Goal: Information Seeking & Learning: Understand process/instructions

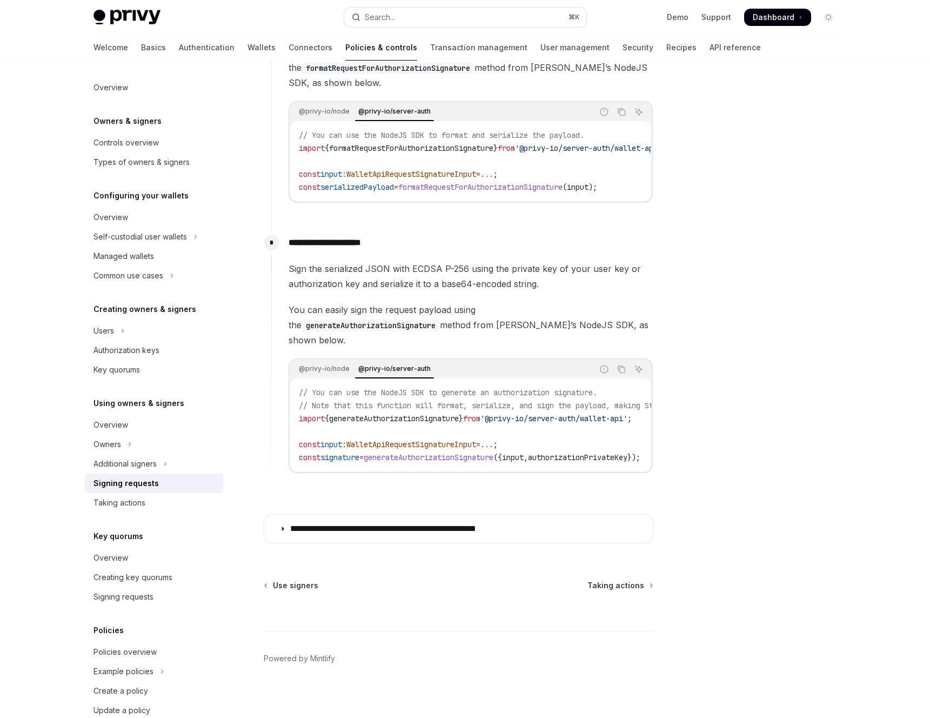
click at [440, 172] on span "WalletApiRequestSignatureInput" at bounding box center [411, 174] width 130 height 10
copy span "WalletApiRequestSignatureInput"
click at [388, 16] on div "Search..." at bounding box center [380, 17] width 30 height 13
type input "**********"
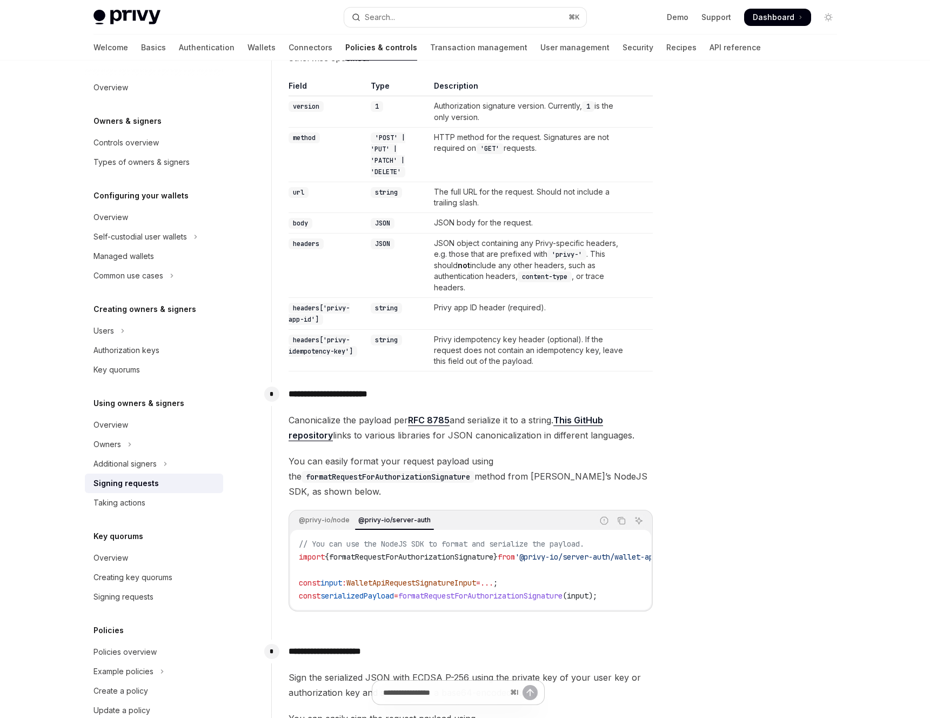
scroll to position [402, 0]
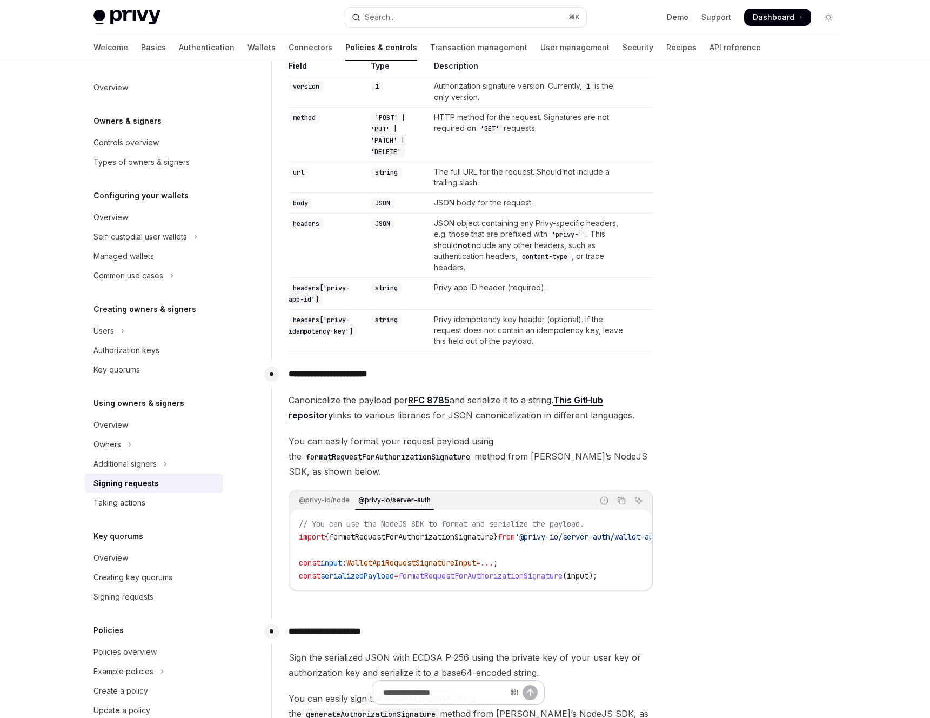
click at [424, 400] on link "RFC 8785" at bounding box center [429, 400] width 42 height 11
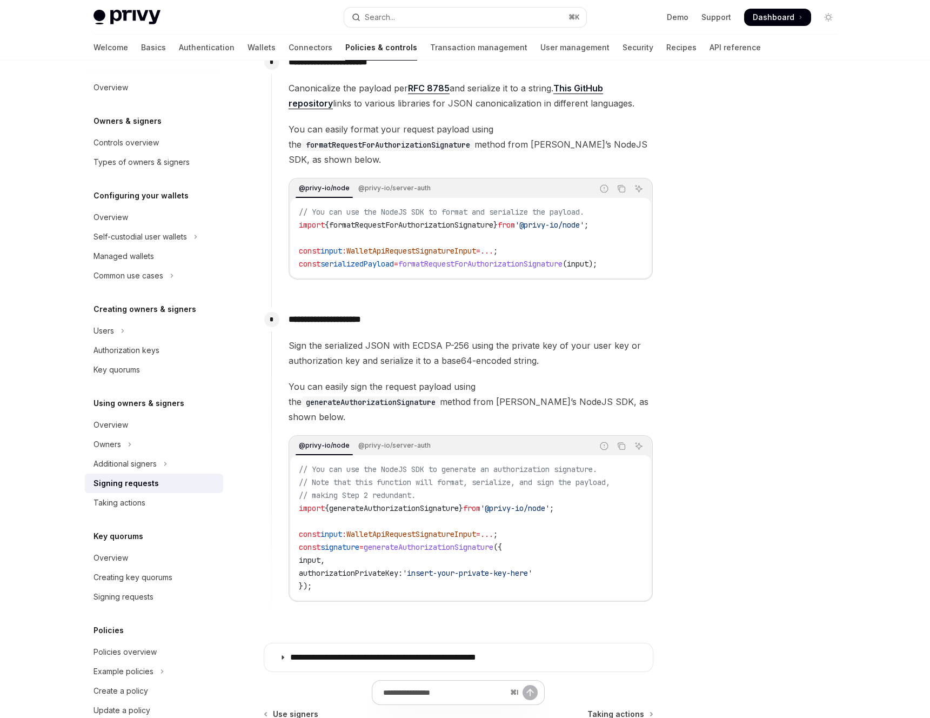
scroll to position [719, 0]
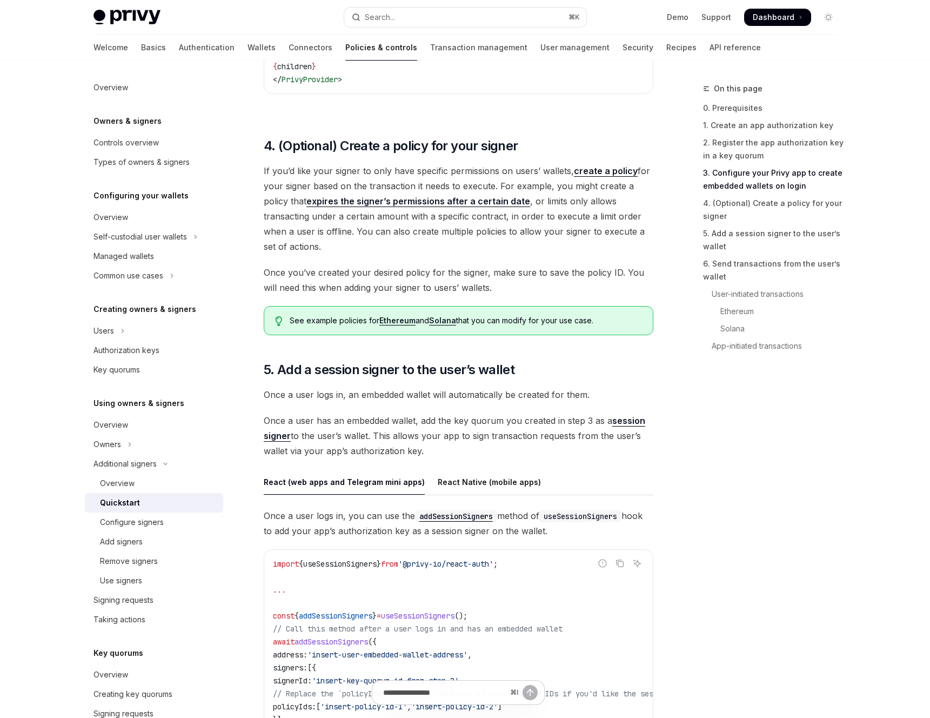
scroll to position [1374, 0]
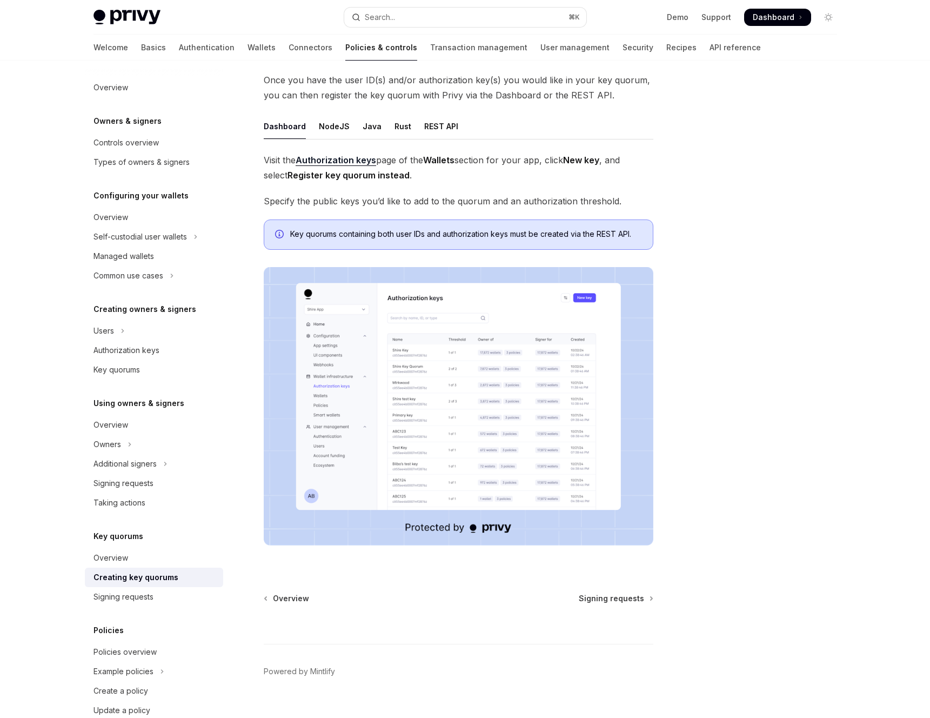
scroll to position [104, 0]
